Goal: Find specific page/section: Find specific page/section

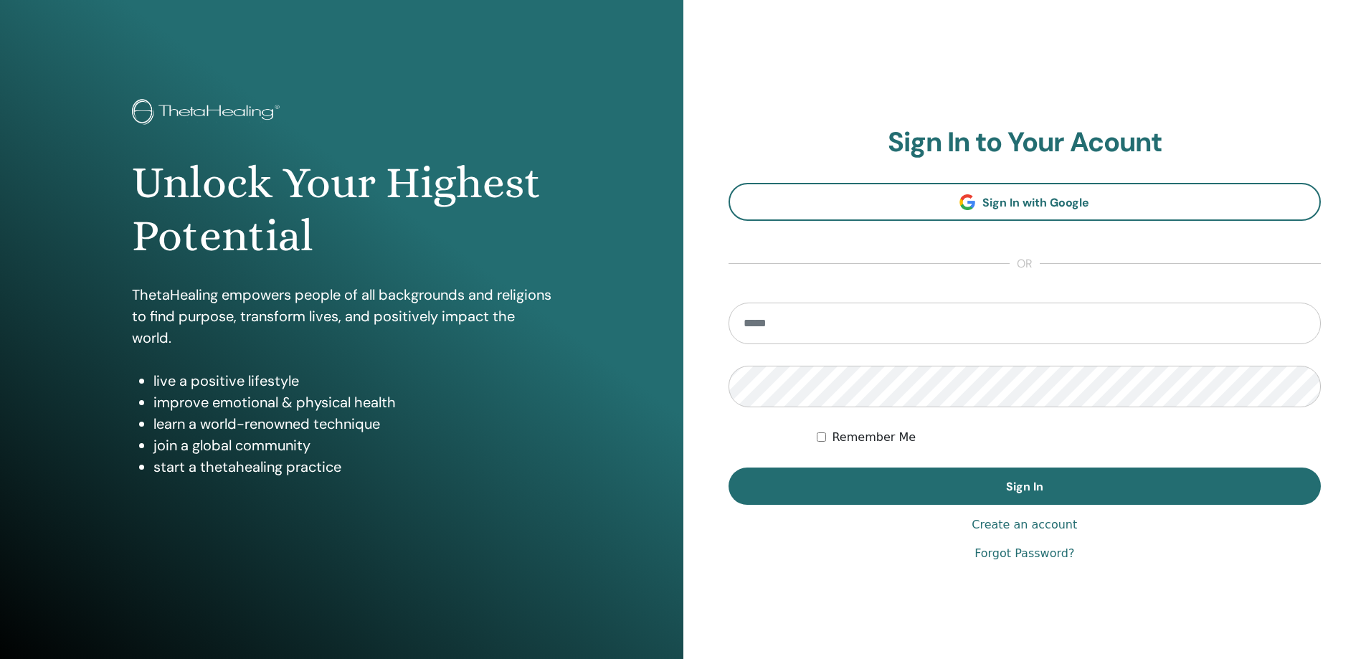
click at [832, 320] on input "email" at bounding box center [1024, 324] width 593 height 42
type input "**********"
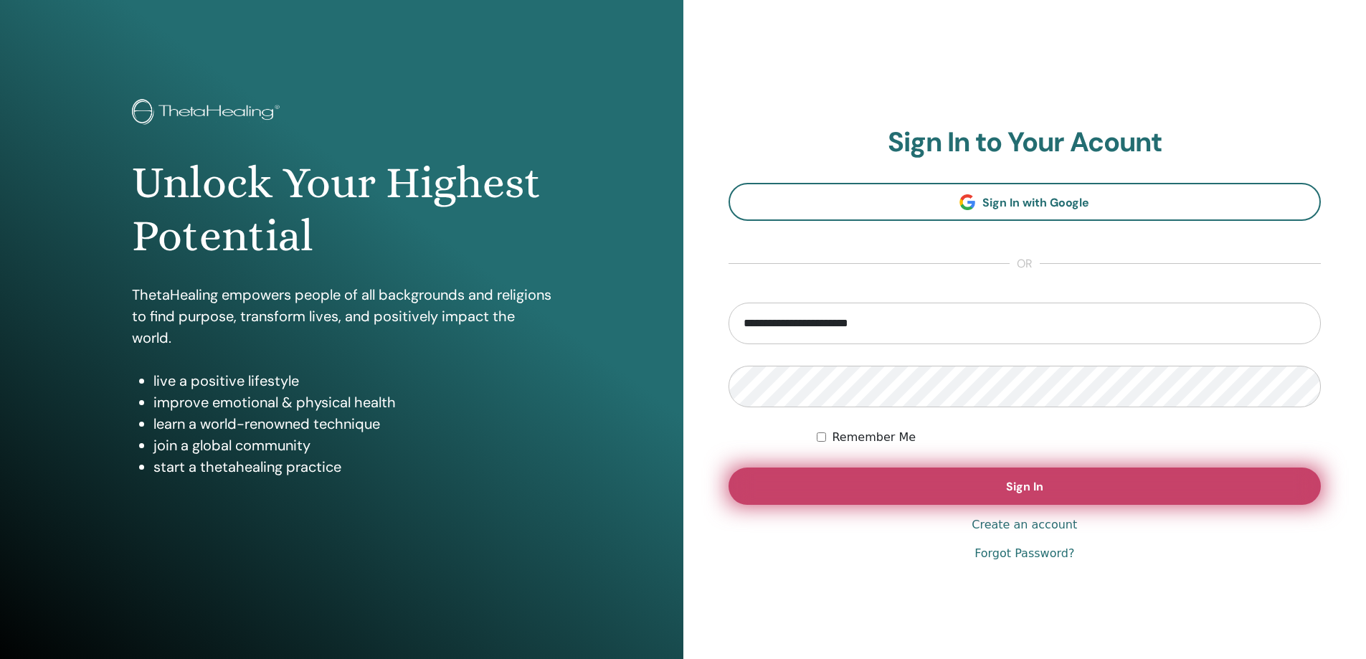
click at [969, 486] on button "Sign In" at bounding box center [1024, 485] width 593 height 37
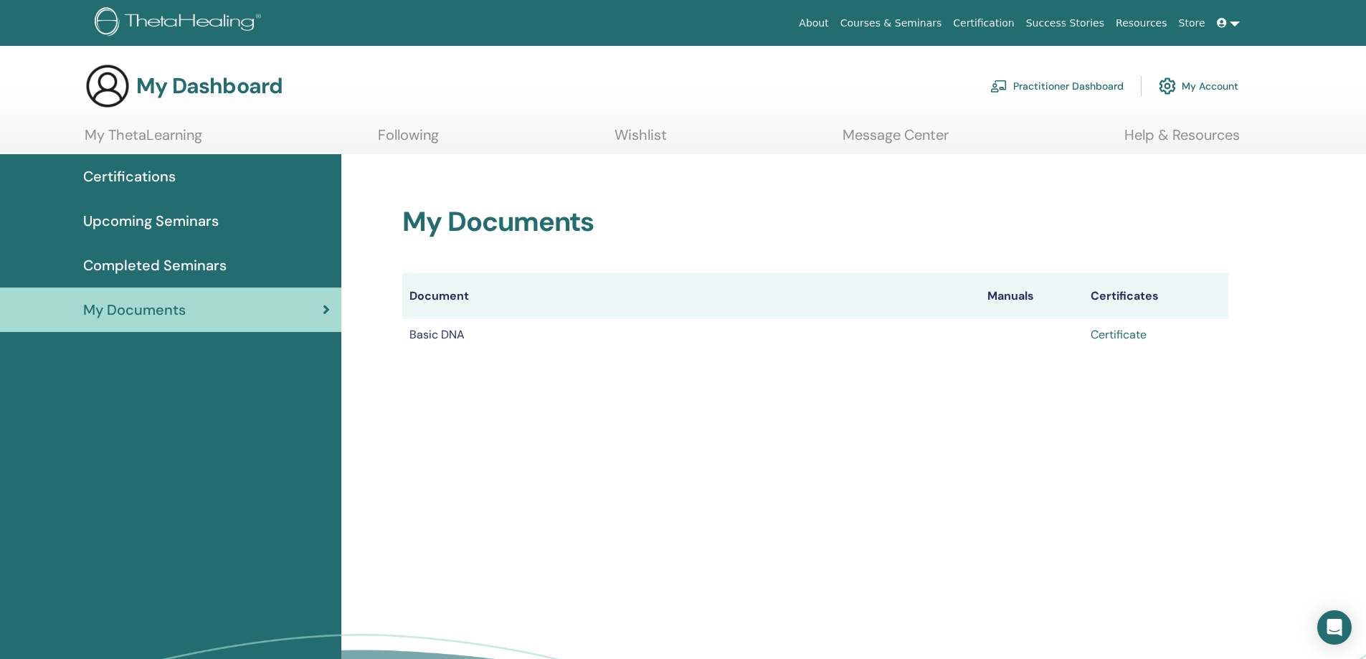
click at [1113, 335] on link "Certificate" at bounding box center [1119, 334] width 56 height 15
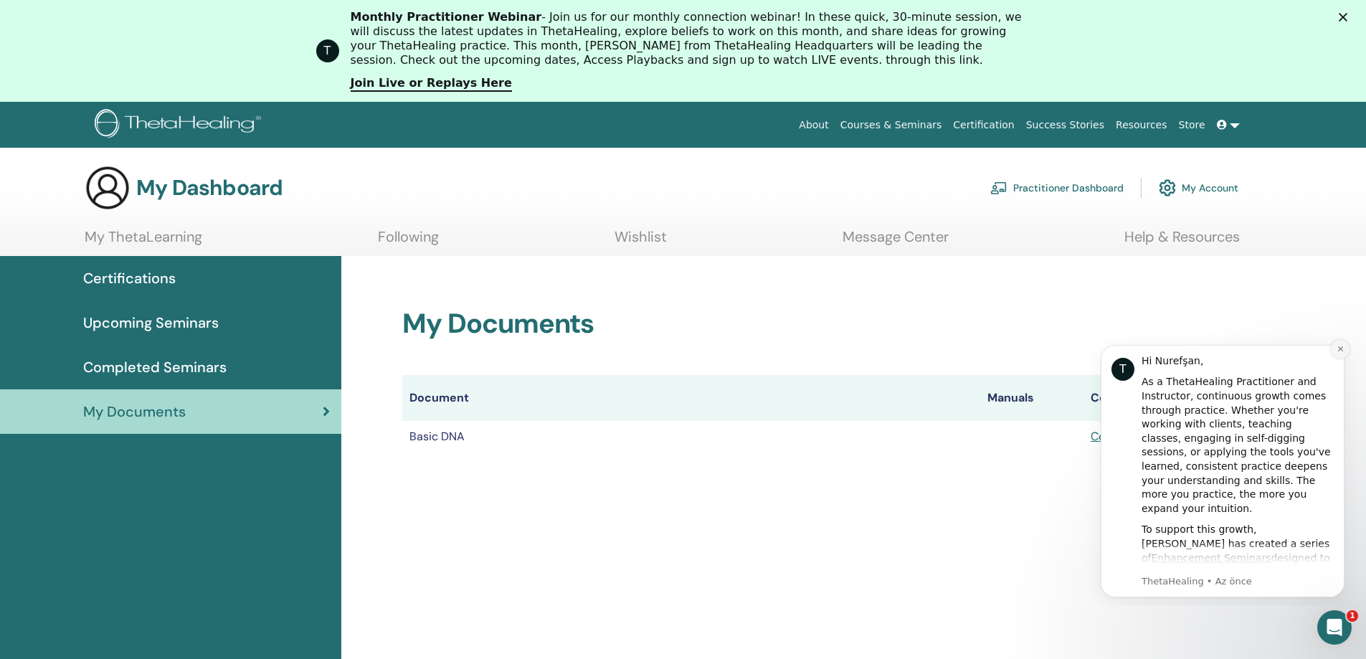
click at [1341, 351] on icon "Dismiss notification" at bounding box center [1340, 349] width 8 height 8
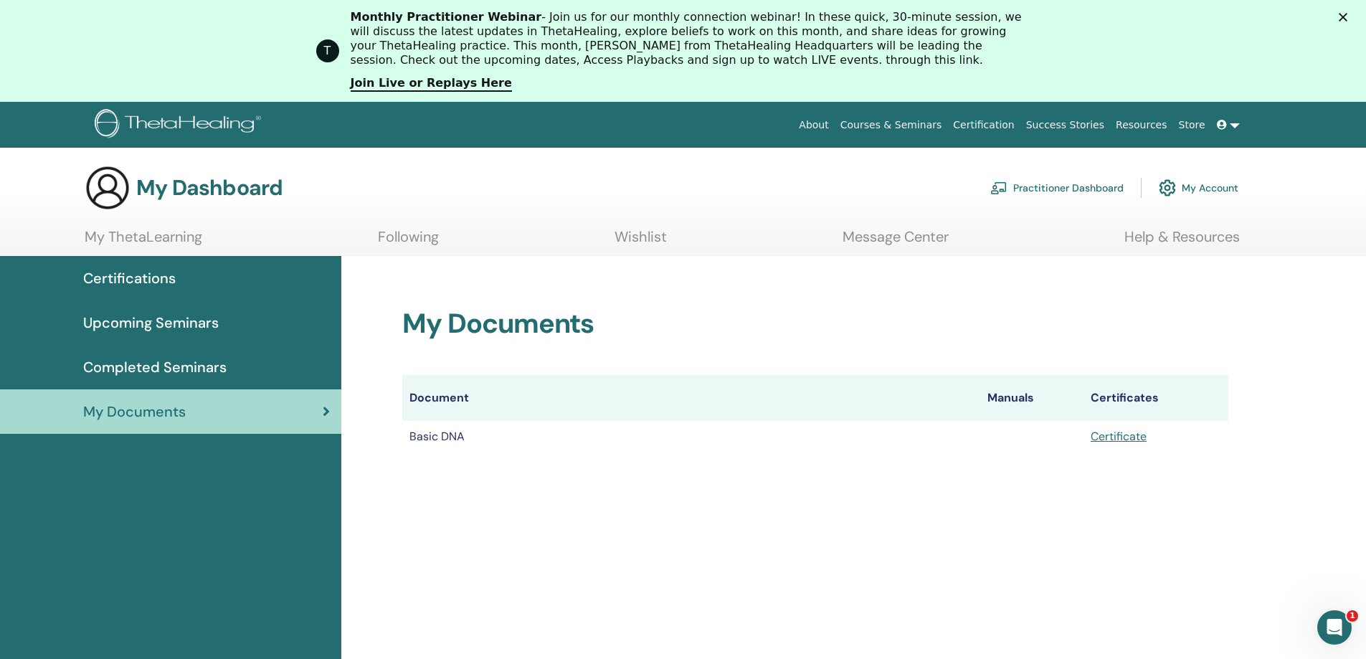
click at [1017, 338] on h2 "My Documents" at bounding box center [815, 324] width 826 height 33
click at [177, 361] on span "Completed Seminars" at bounding box center [154, 367] width 143 height 22
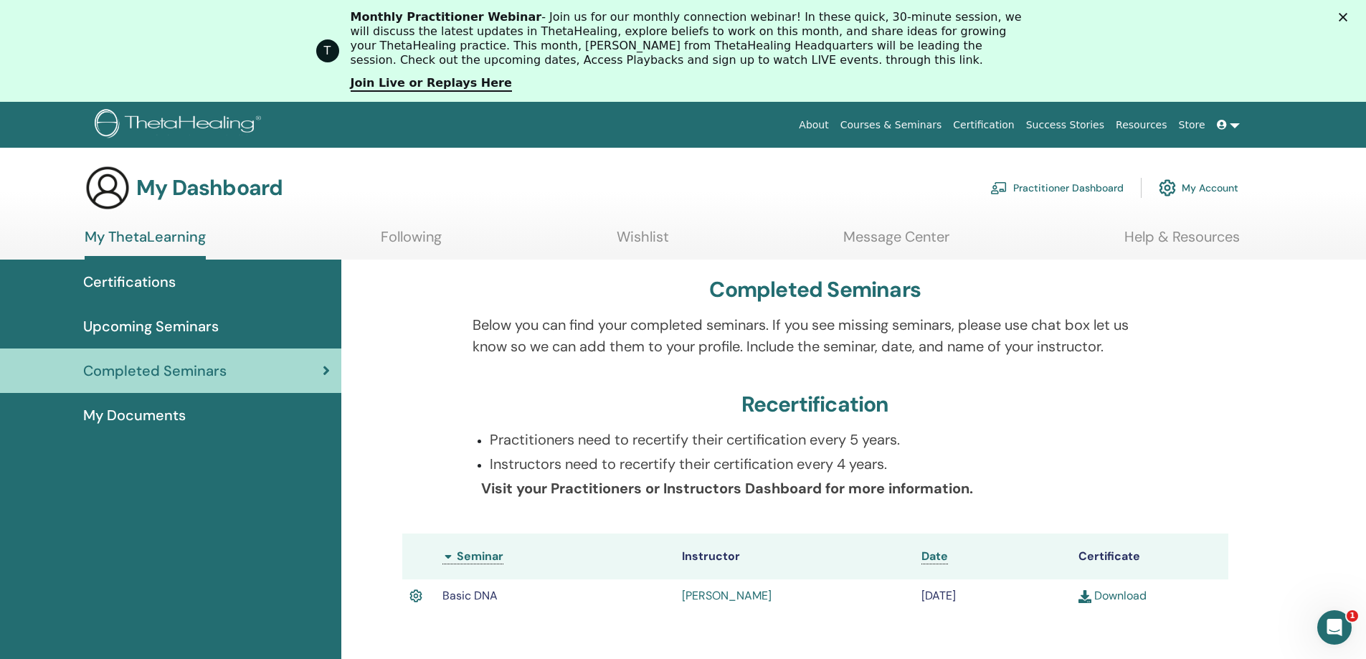
click at [171, 364] on span "Completed Seminars" at bounding box center [154, 371] width 143 height 22
click at [173, 326] on span "Upcoming Seminars" at bounding box center [151, 326] width 136 height 22
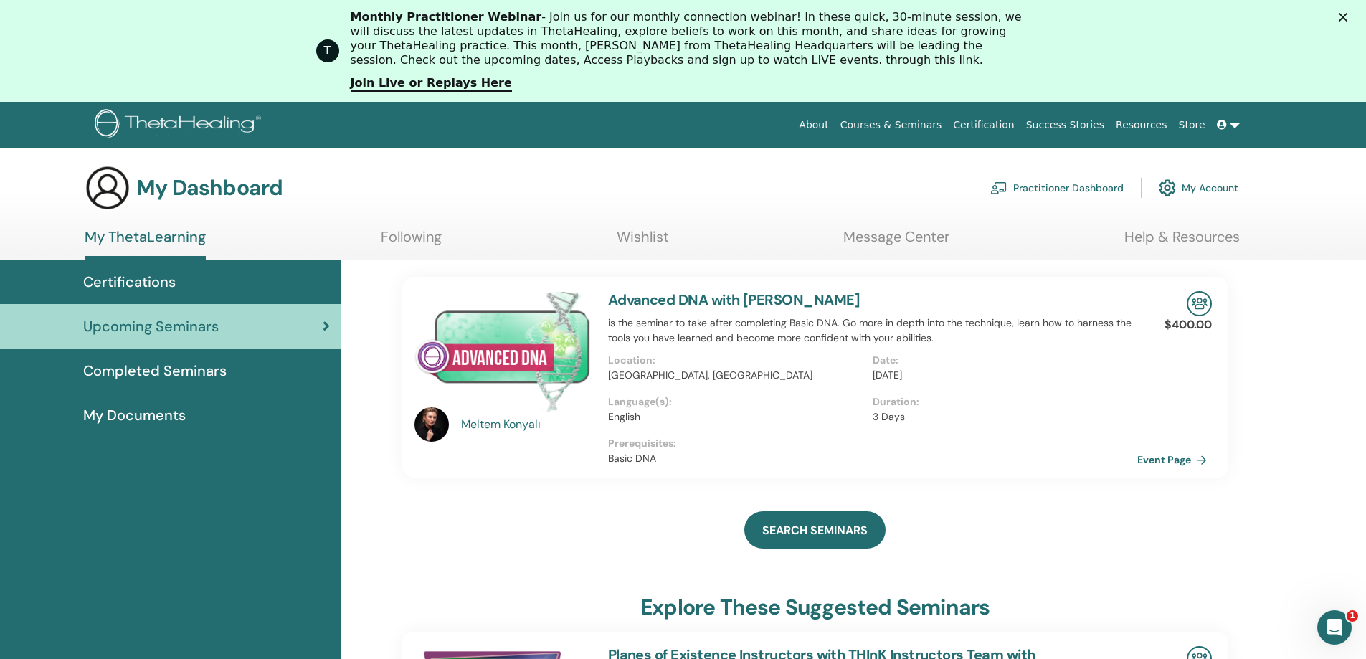
click at [171, 288] on span "Certifications" at bounding box center [129, 282] width 92 height 22
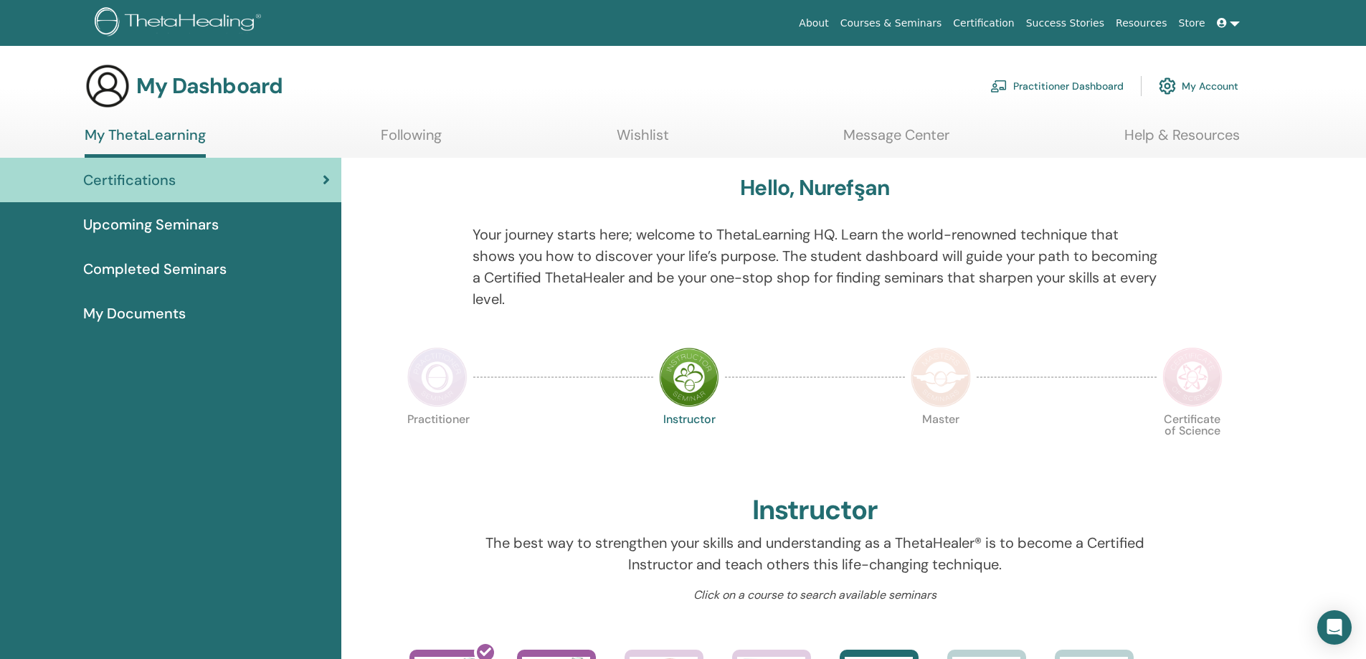
click at [1070, 95] on link "Practitioner Dashboard" at bounding box center [1056, 86] width 133 height 32
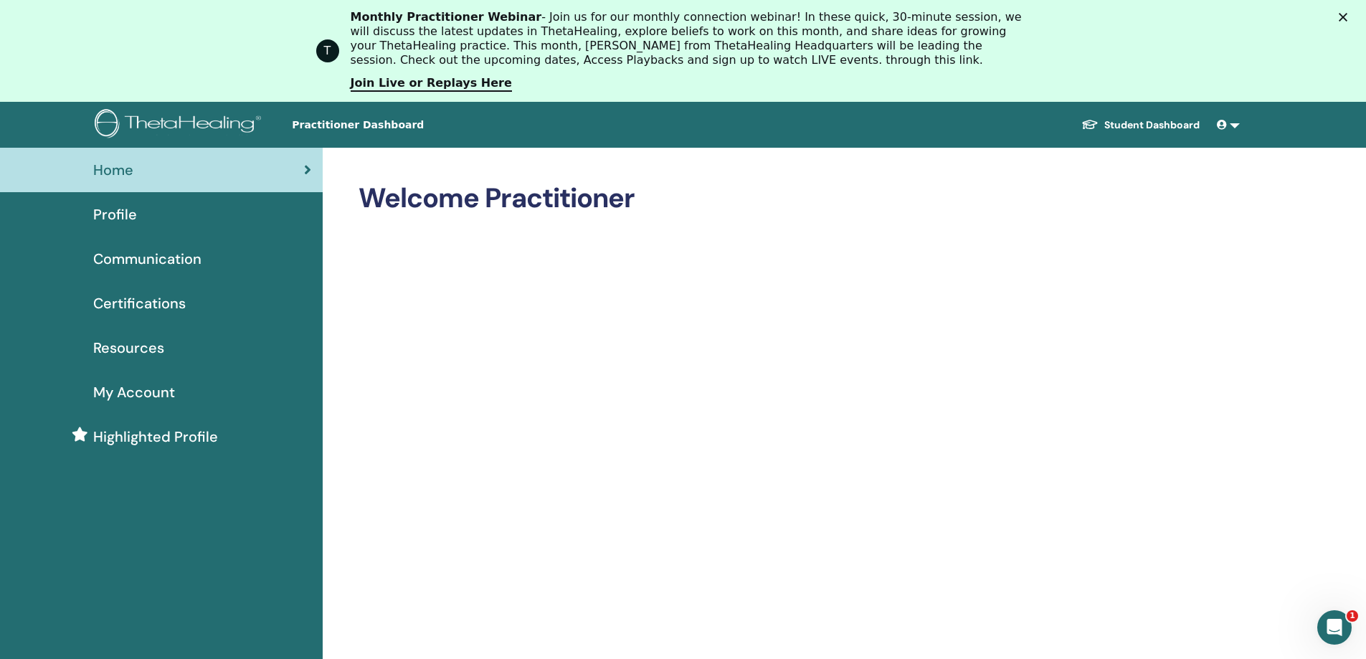
click at [1347, 14] on icon "Kapat" at bounding box center [1343, 17] width 9 height 9
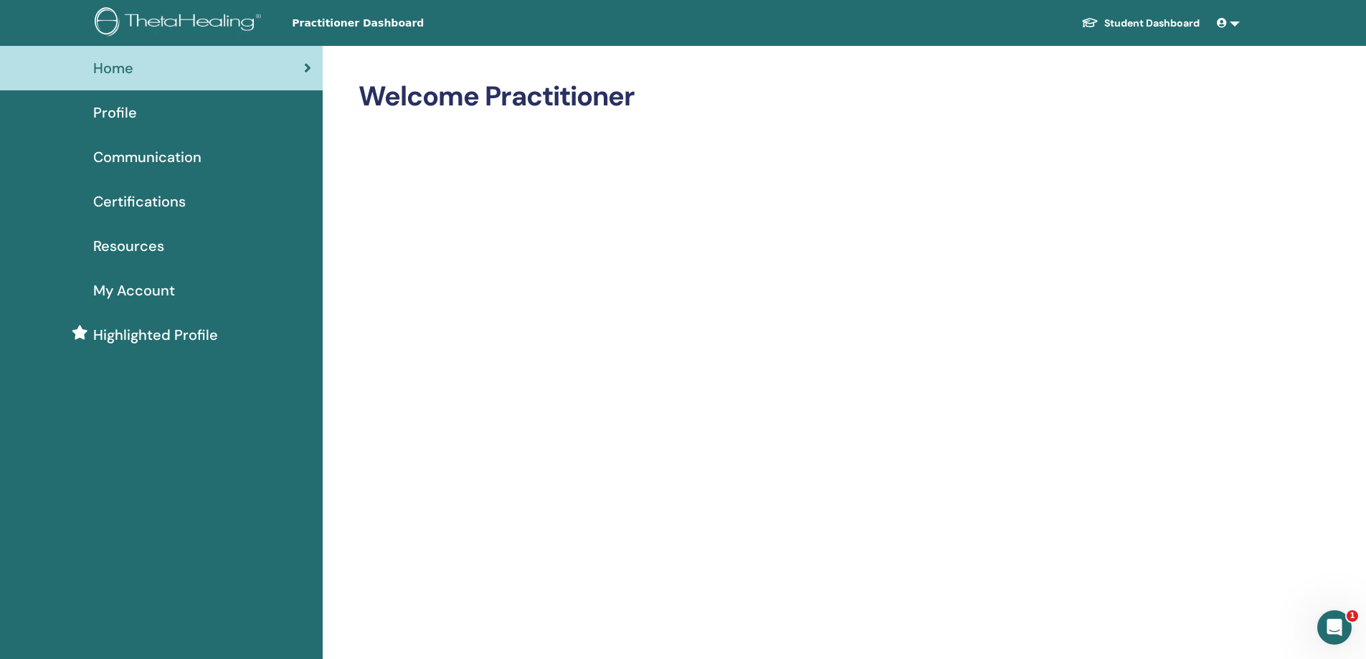
click at [141, 116] on div "Profile" at bounding box center [161, 113] width 300 height 22
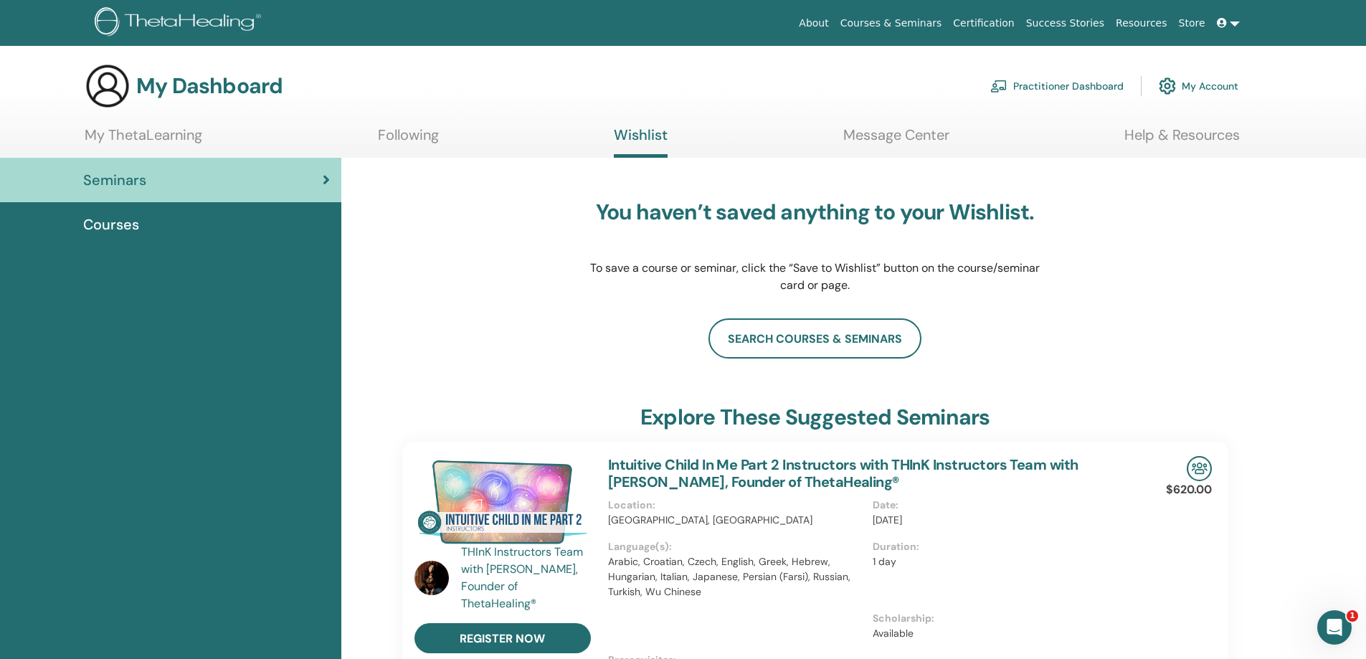
click at [184, 137] on link "My ThetaLearning" at bounding box center [144, 140] width 118 height 28
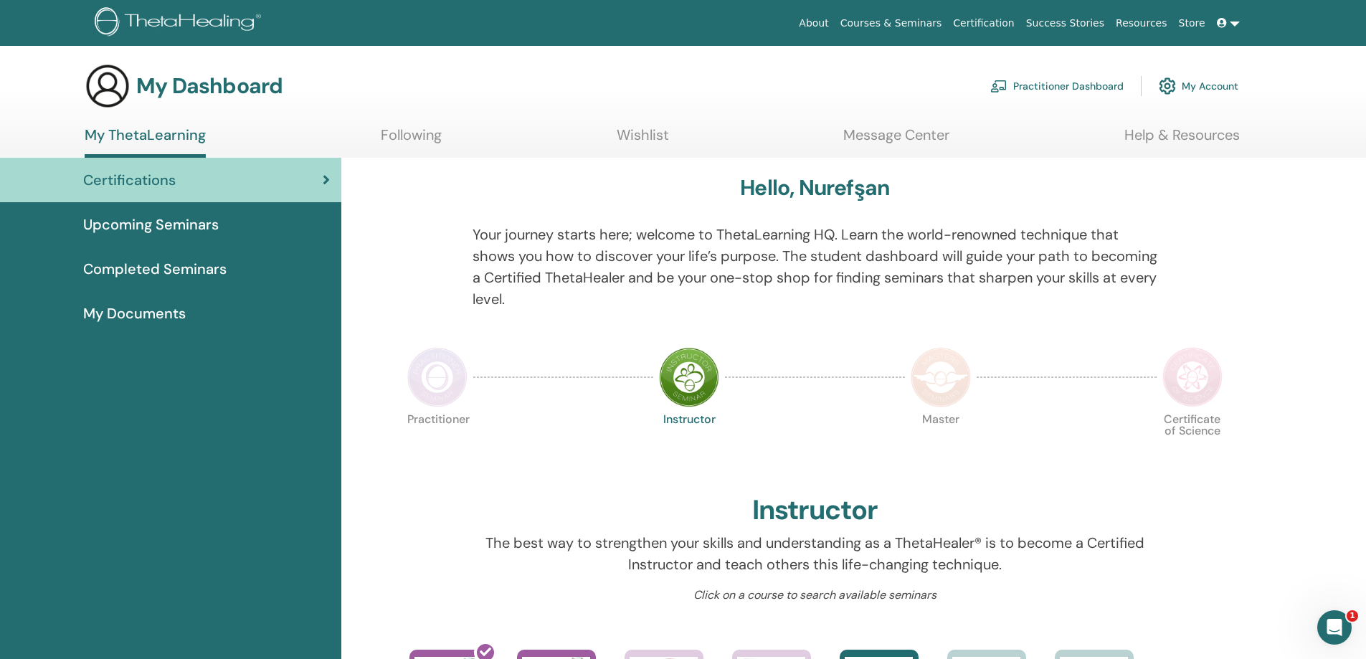
click at [150, 309] on span "My Documents" at bounding box center [134, 314] width 103 height 22
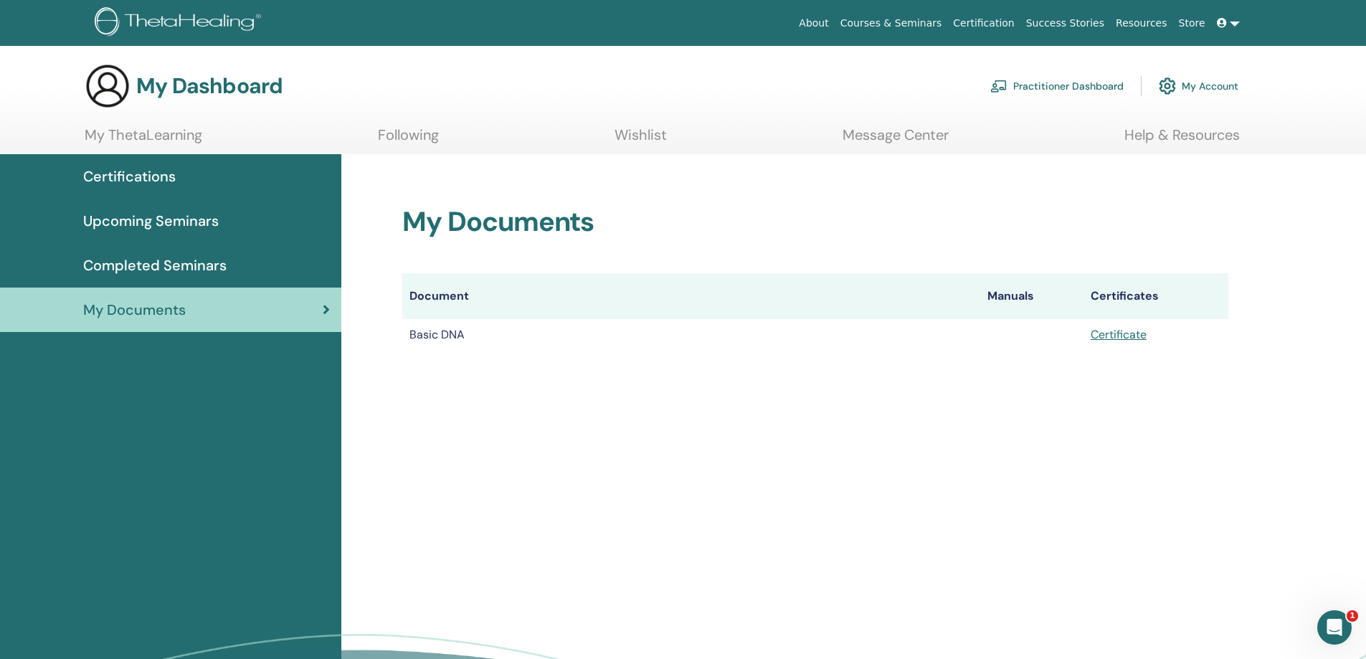
click at [560, 358] on div "My Documents Document Manuals Certificates Basic DNA Certificate" at bounding box center [815, 261] width 860 height 214
